Goal: Information Seeking & Learning: Learn about a topic

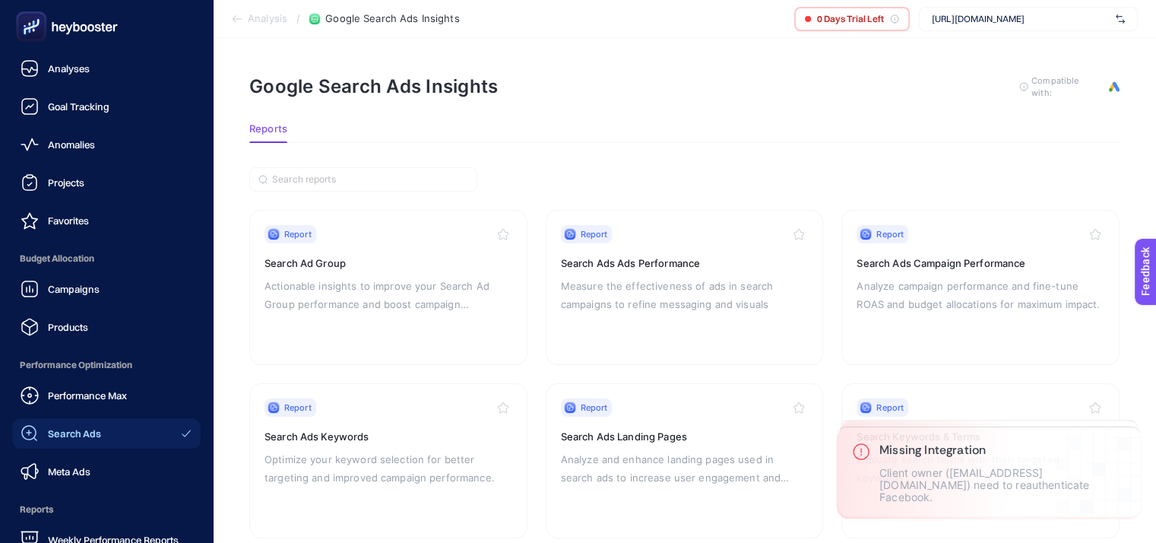
click at [103, 25] on icon at bounding box center [103, 27] width 4 height 8
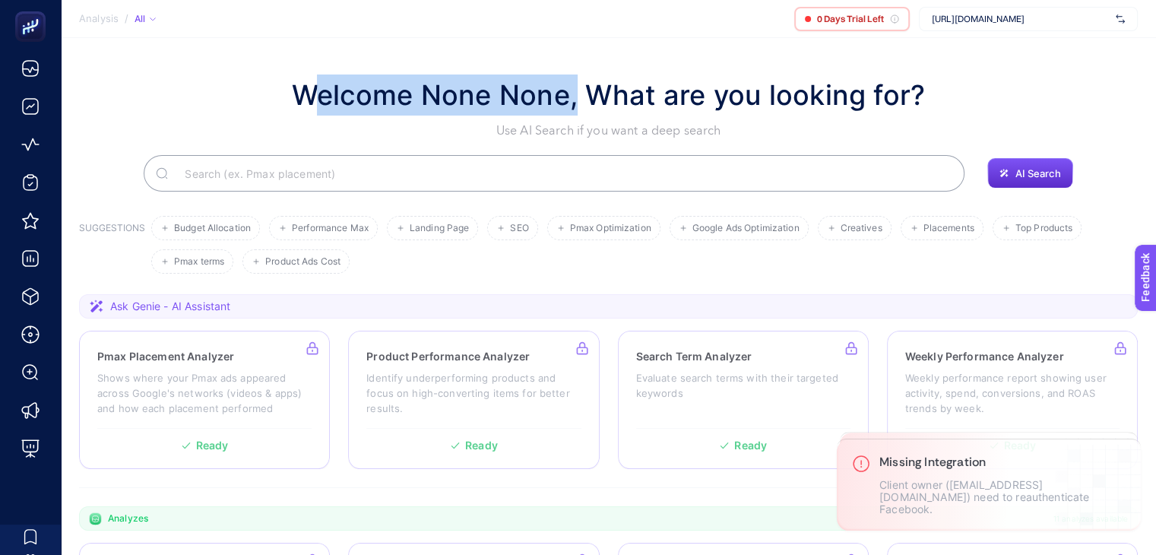
drag, startPoint x: 304, startPoint y: 107, endPoint x: 573, endPoint y: 95, distance: 269.4
click at [573, 95] on h1 "Welcome None None, What are you looking for?" at bounding box center [609, 94] width 634 height 41
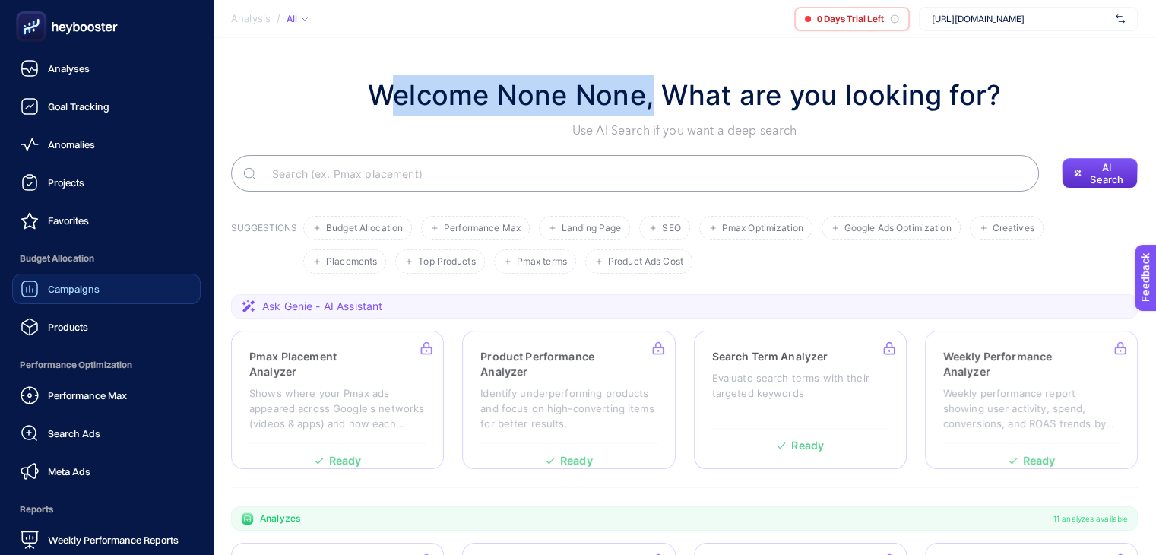
click at [91, 285] on span "Campaigns" at bounding box center [74, 289] width 52 height 12
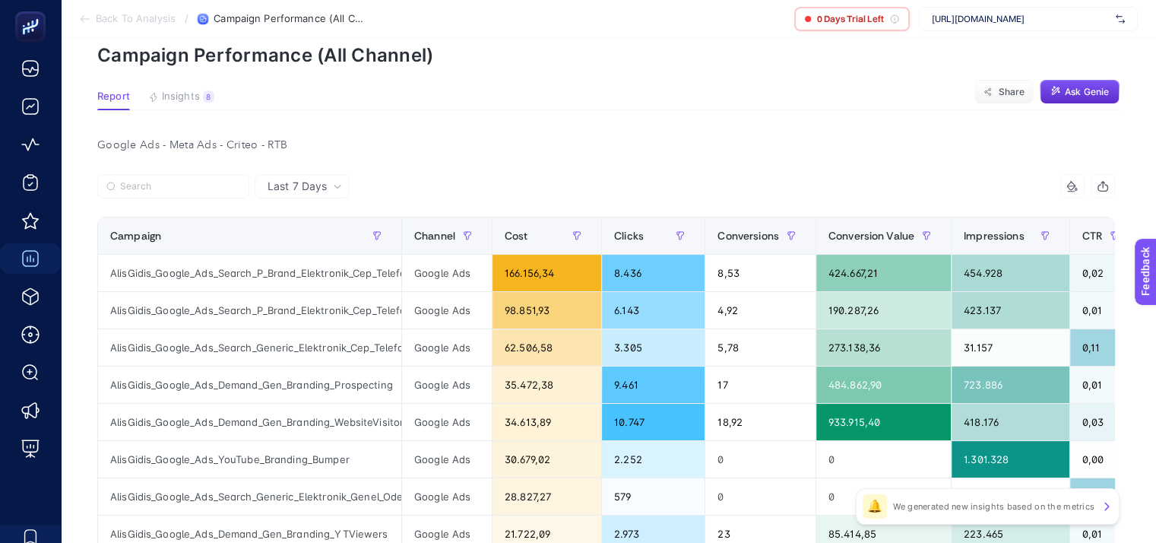
scroll to position [68, 0]
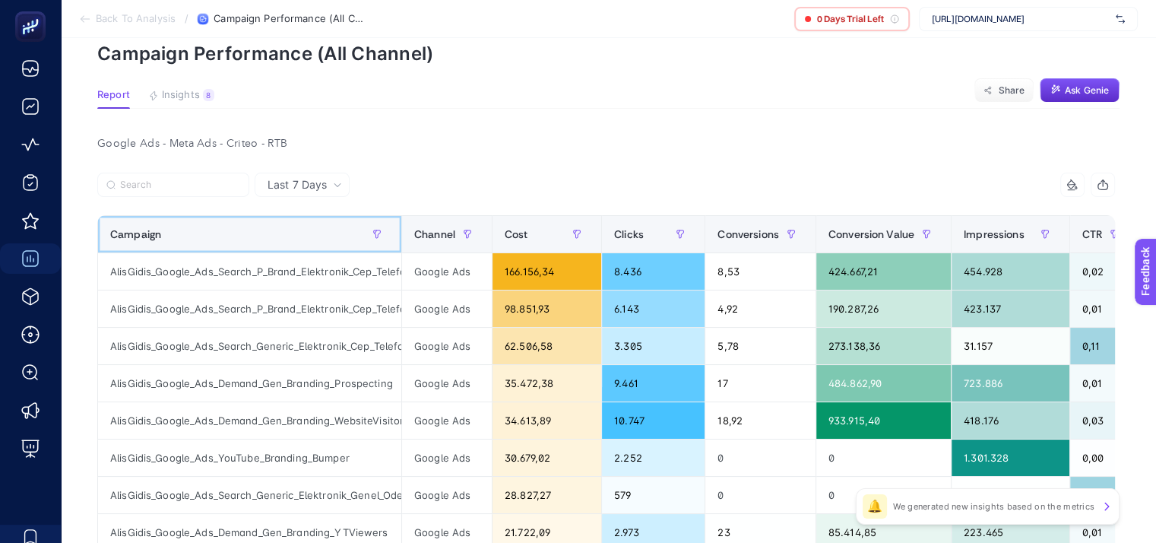
click at [401, 220] on span at bounding box center [398, 234] width 6 height 36
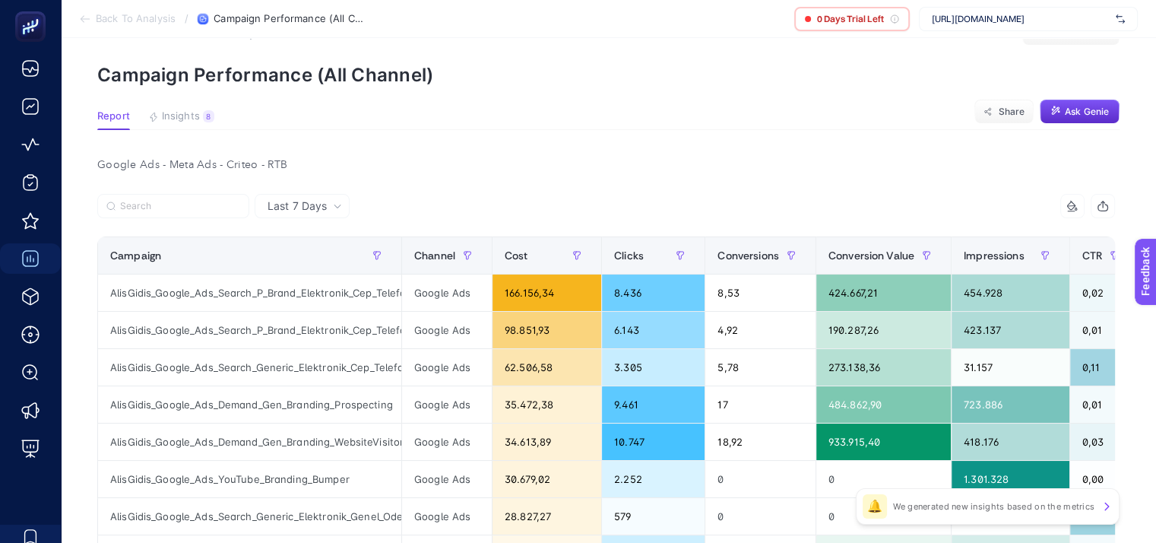
scroll to position [48, 0]
click at [349, 198] on div "Last 7 Days" at bounding box center [302, 205] width 95 height 24
click at [386, 164] on div "Google Ads - Meta Ads - Criteo - RTB" at bounding box center [606, 164] width 1042 height 21
click at [368, 214] on div at bounding box center [351, 209] width 509 height 33
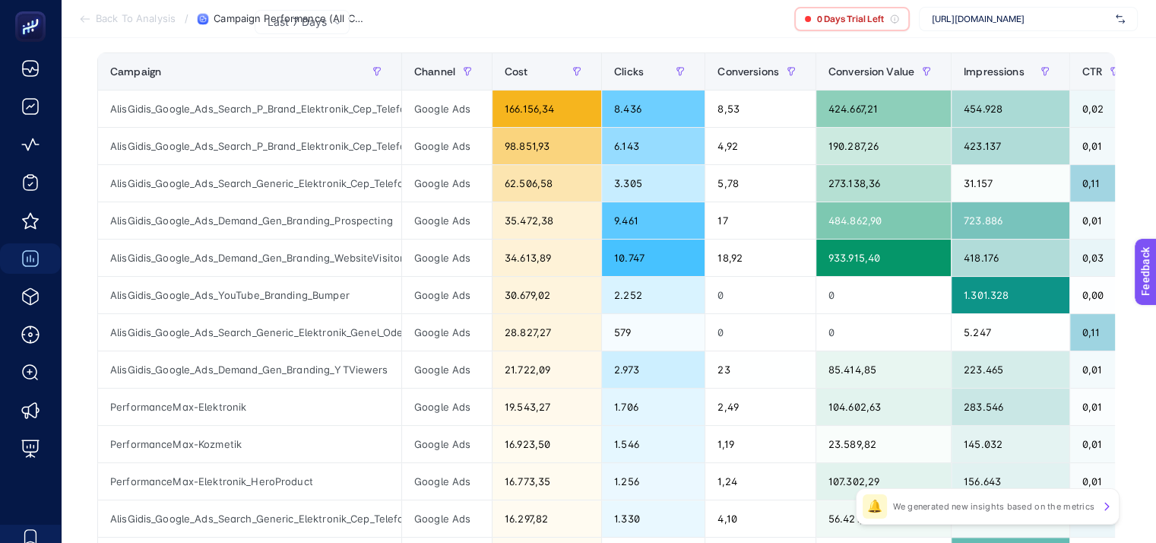
scroll to position [196, 0]
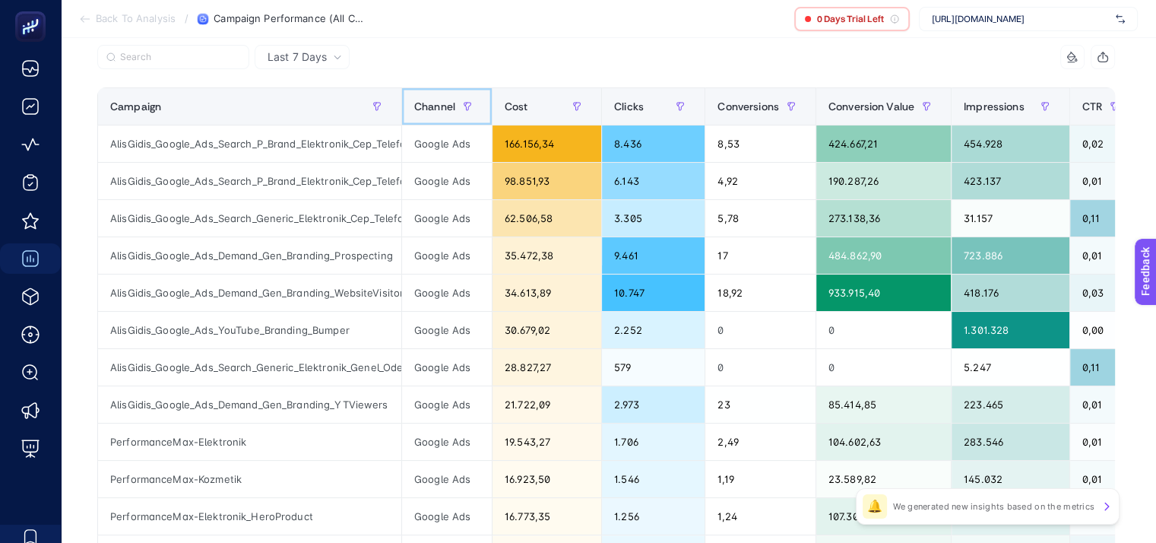
click at [402, 112] on th "Channel" at bounding box center [447, 106] width 90 height 37
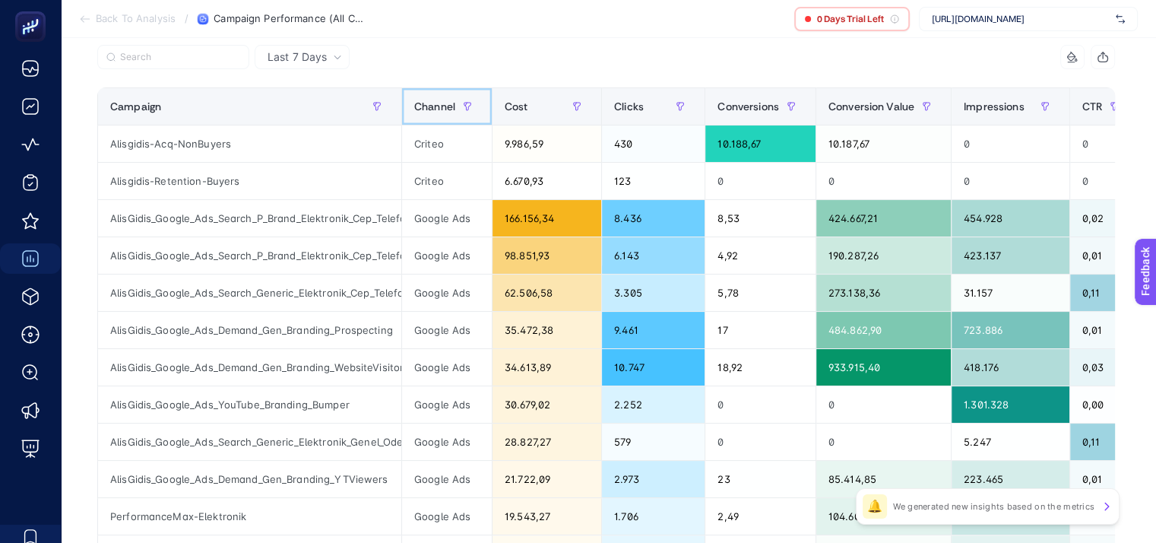
click at [402, 111] on th "Channel" at bounding box center [447, 106] width 90 height 37
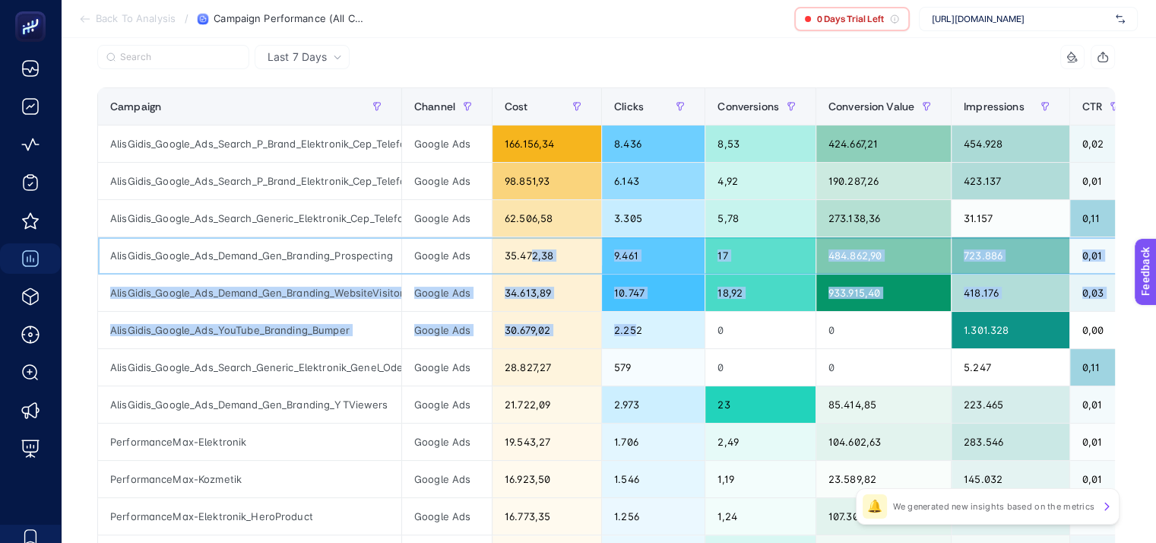
drag, startPoint x: 541, startPoint y: 261, endPoint x: 640, endPoint y: 332, distance: 122.0
click at [640, 332] on tbody "AlisGidis_Google_Ads_Search_P_Brand_Elektronik_Cep_Telefonu_Apple Google Ads 16…" at bounding box center [1131, 497] width 2067 height 745
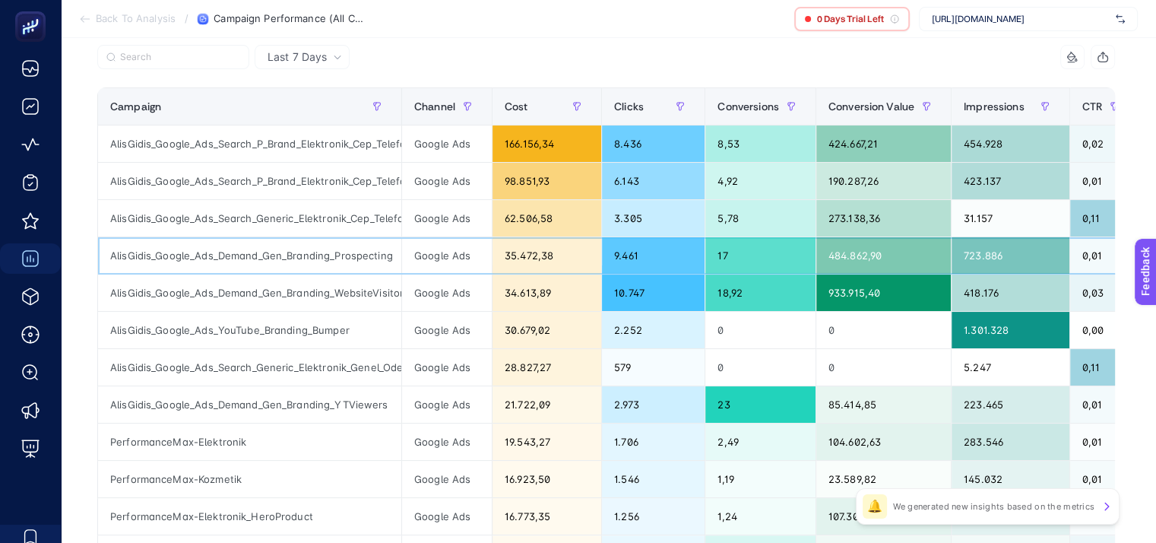
click at [434, 262] on div "Google Ads" at bounding box center [447, 255] width 90 height 36
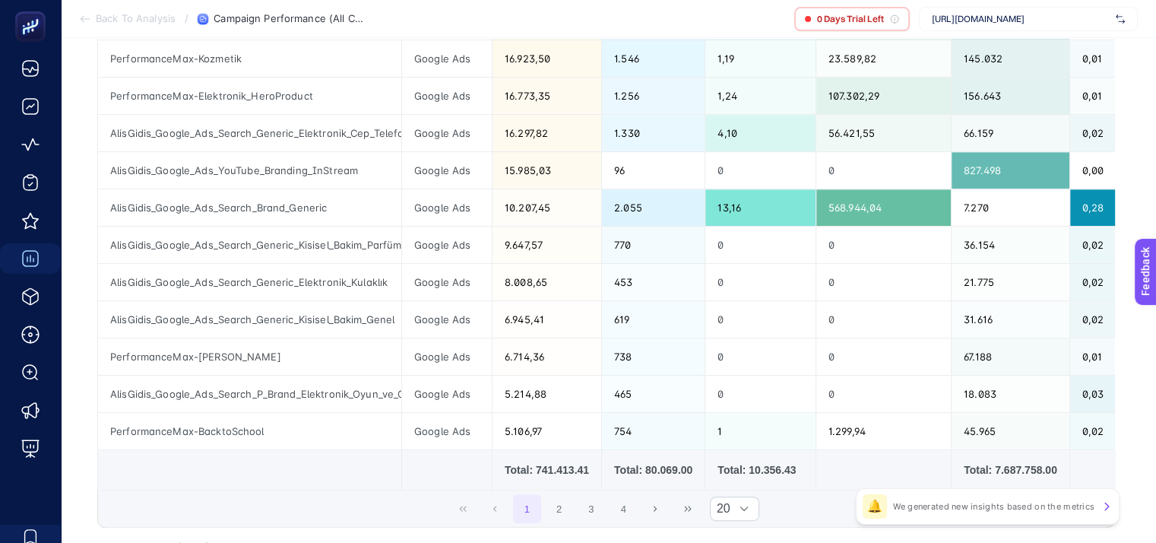
scroll to position [724, 0]
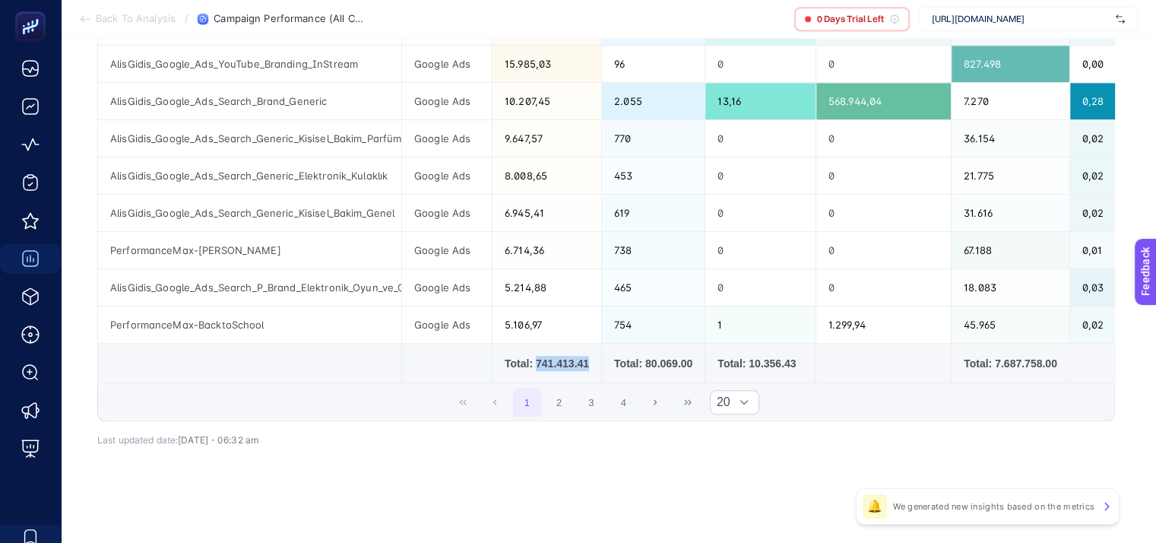
drag, startPoint x: 532, startPoint y: 354, endPoint x: 581, endPoint y: 355, distance: 48.7
click at [581, 356] on div "Total: 741.413.41" at bounding box center [547, 363] width 84 height 15
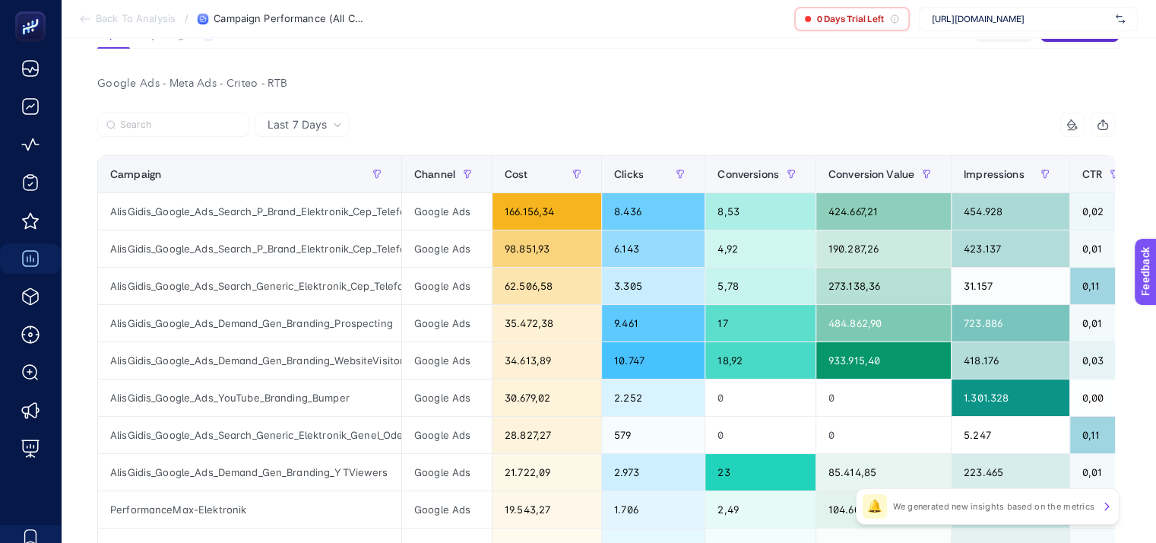
scroll to position [131, 0]
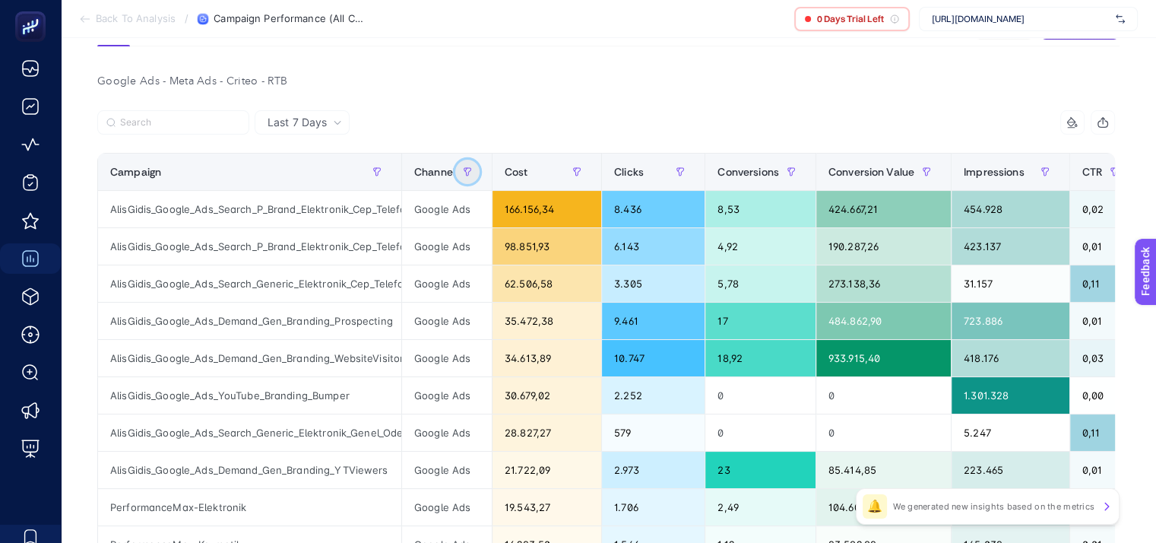
click at [467, 171] on icon "button" at bounding box center [467, 171] width 9 height 9
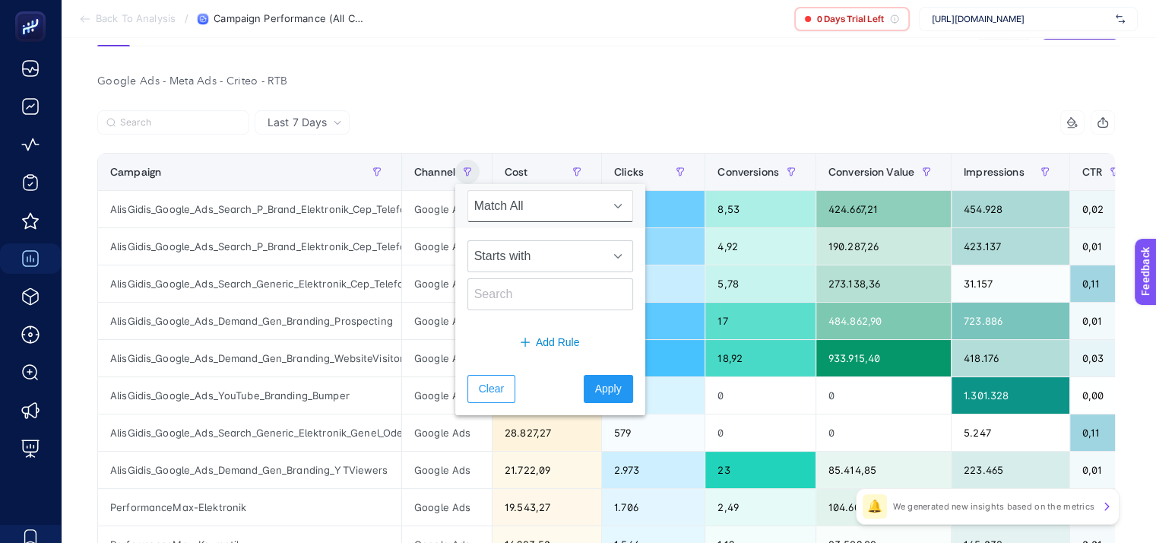
click at [499, 204] on span "Match All" at bounding box center [535, 206] width 135 height 30
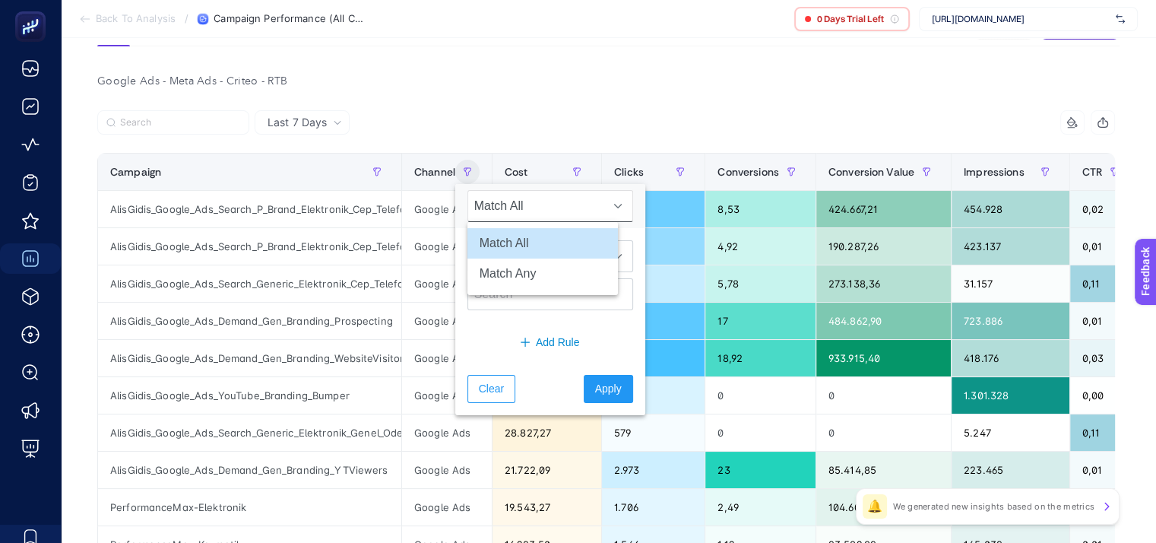
click at [504, 208] on span "Match All" at bounding box center [535, 206] width 135 height 30
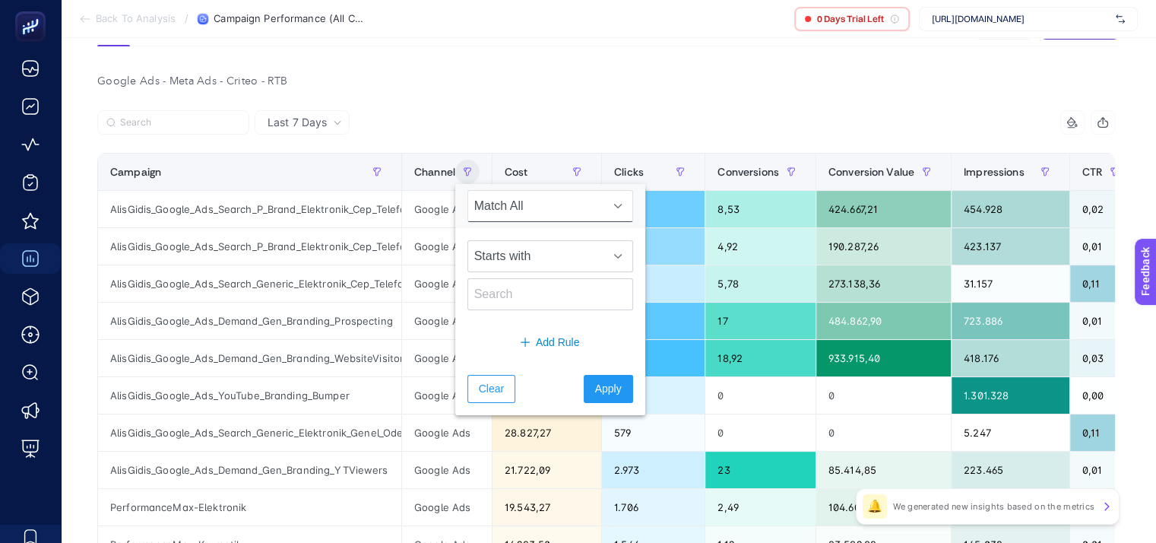
click at [526, 208] on span "Match All" at bounding box center [535, 206] width 135 height 30
click at [526, 245] on li "Match All" at bounding box center [543, 243] width 151 height 30
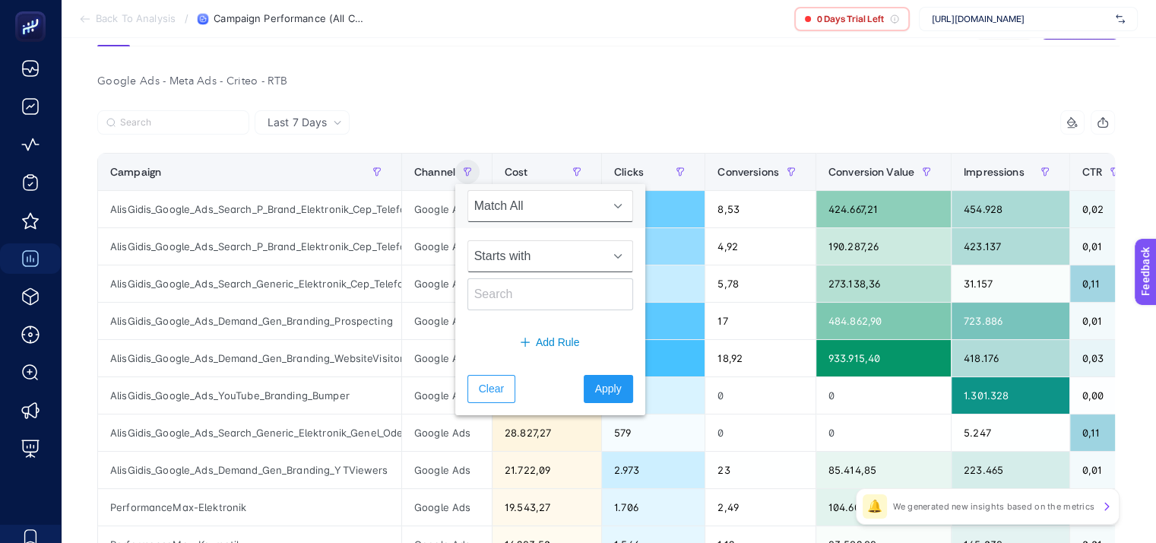
click at [535, 252] on span "Starts with" at bounding box center [535, 256] width 135 height 30
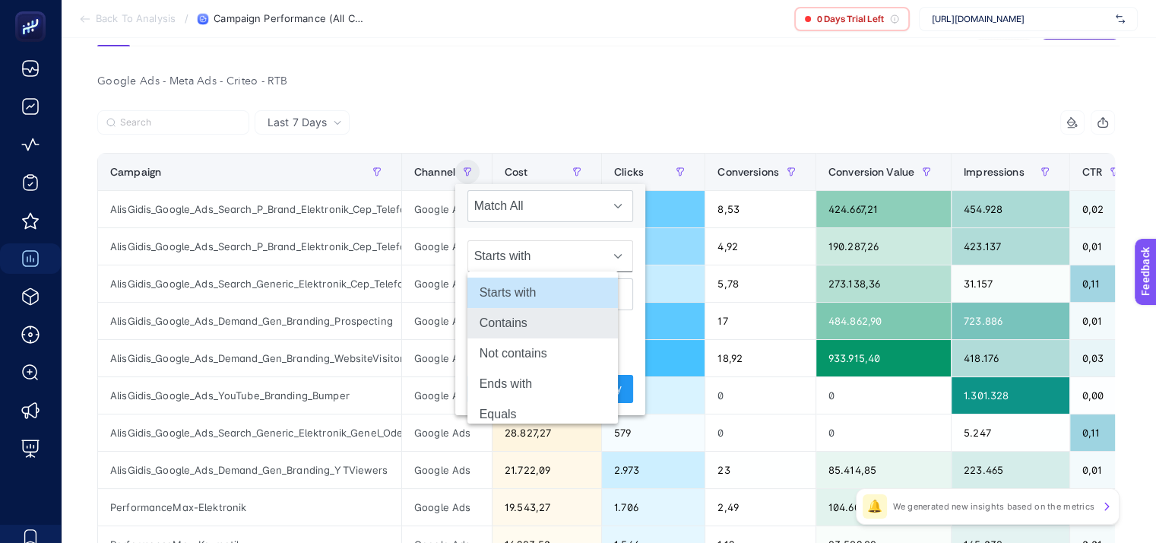
click at [531, 321] on li "Contains" at bounding box center [543, 323] width 151 height 30
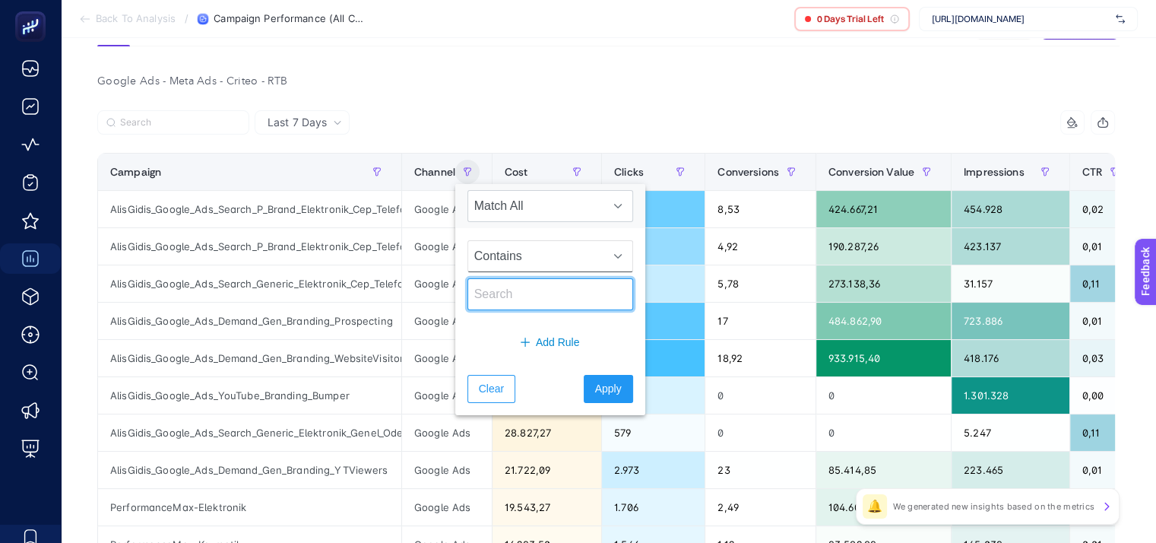
click at [529, 290] on input "text" at bounding box center [551, 294] width 166 height 32
click at [529, 255] on span "Contains" at bounding box center [535, 256] width 135 height 30
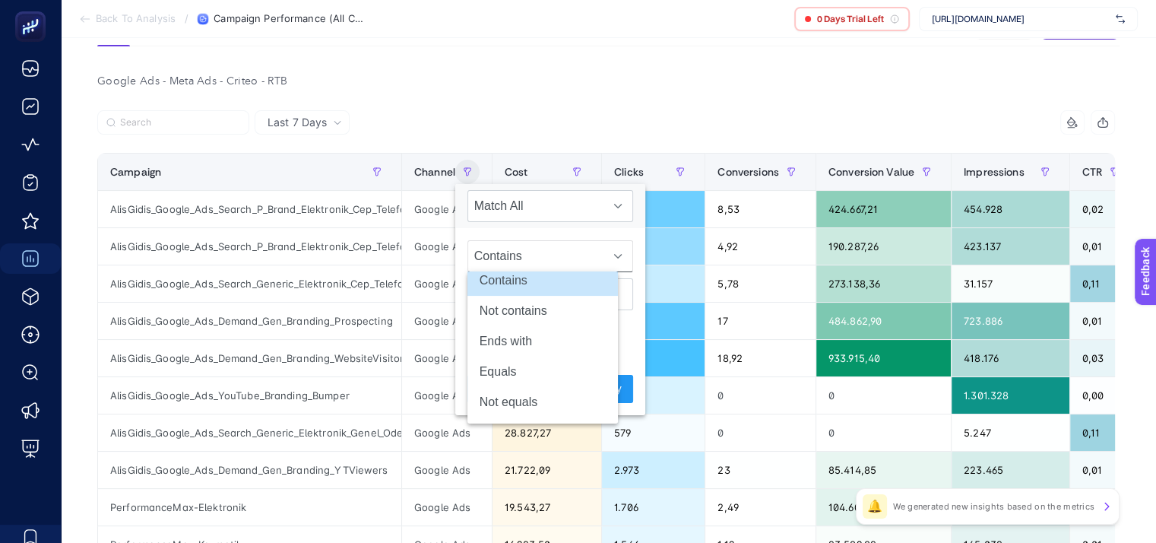
scroll to position [0, 0]
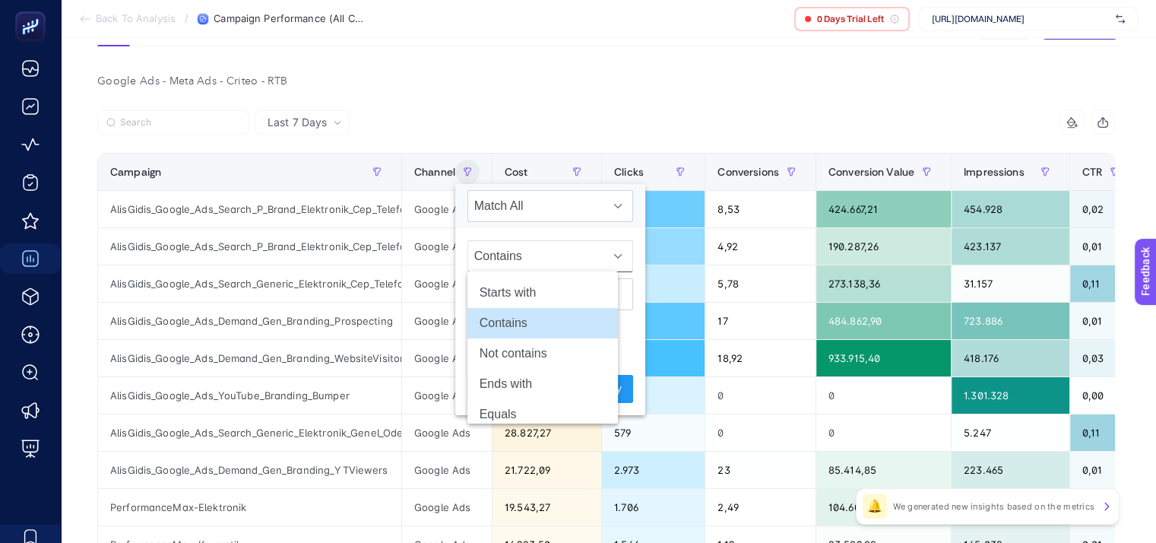
click at [551, 235] on div "Contains" at bounding box center [550, 275] width 190 height 94
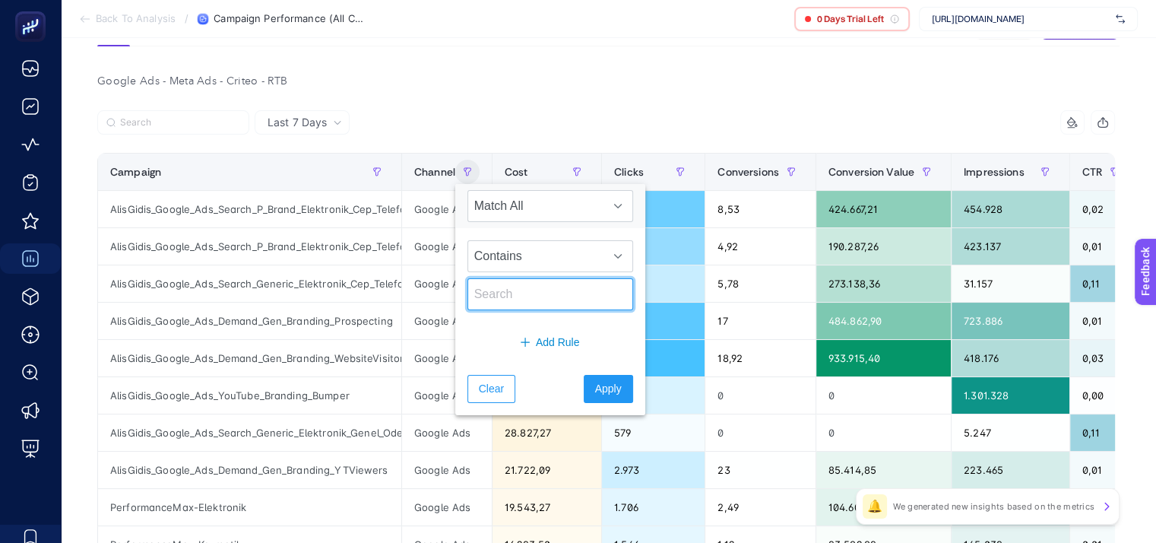
click at [541, 298] on input "text" at bounding box center [551, 294] width 166 height 32
click at [559, 82] on div "Google Ads - Meta Ads - Criteo - RTB" at bounding box center [606, 81] width 1042 height 21
